Goal: Unclear

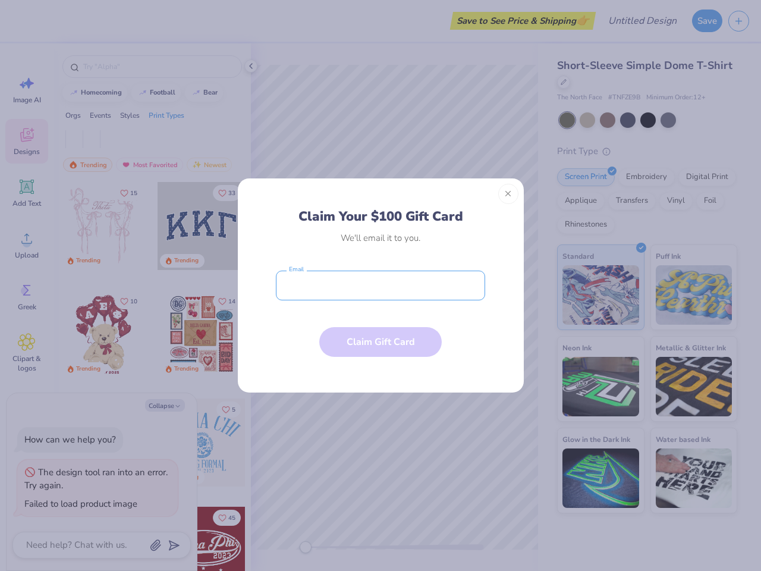
type textarea "x"
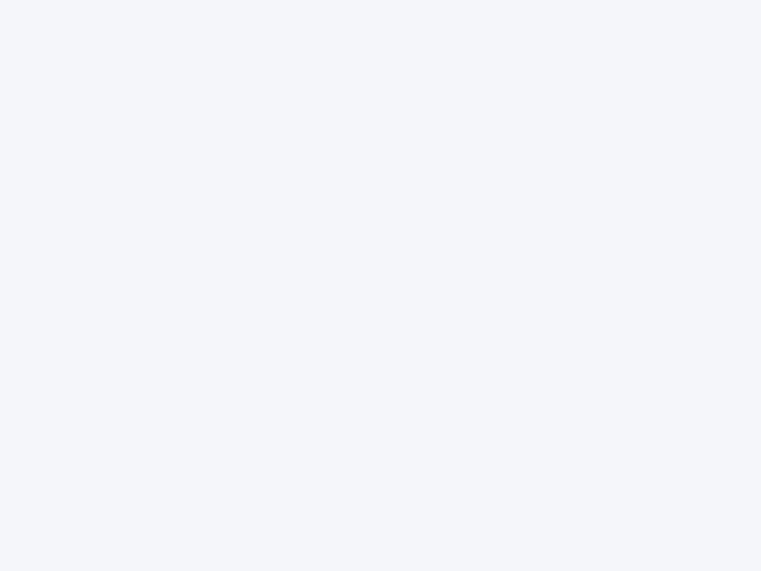
click at [381, 285] on div at bounding box center [380, 285] width 761 height 571
